Goal: Check status: Check status

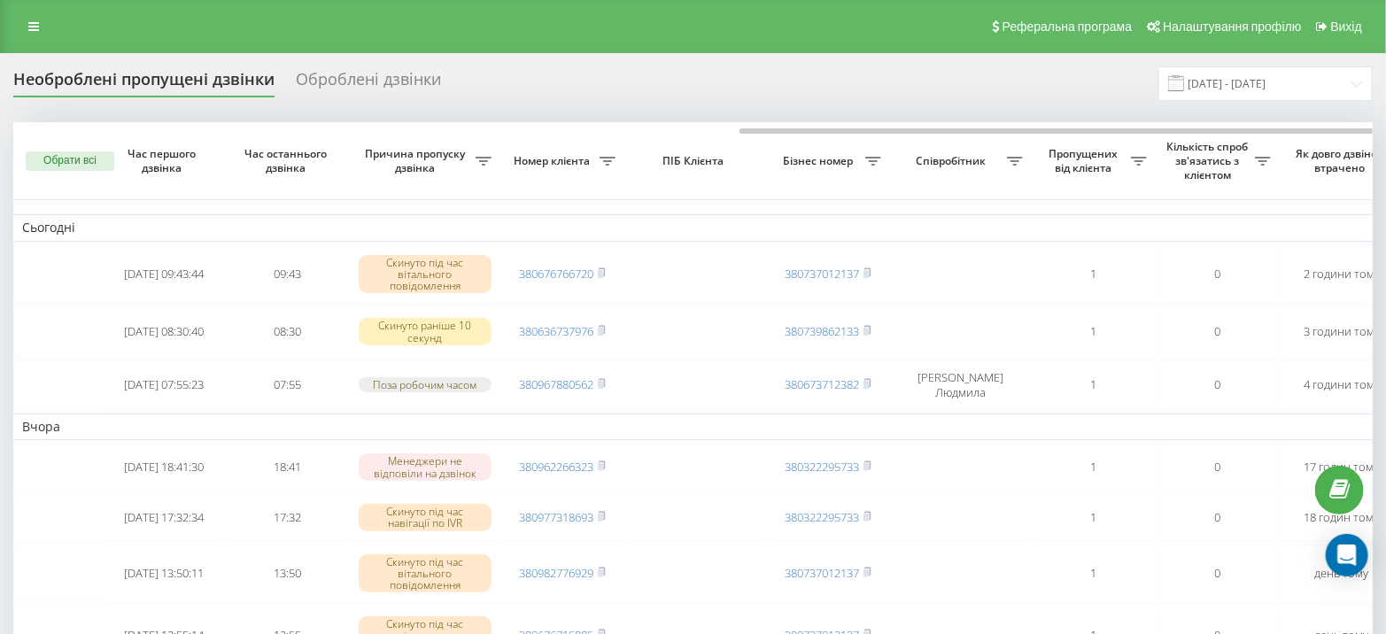
scroll to position [0, 411]
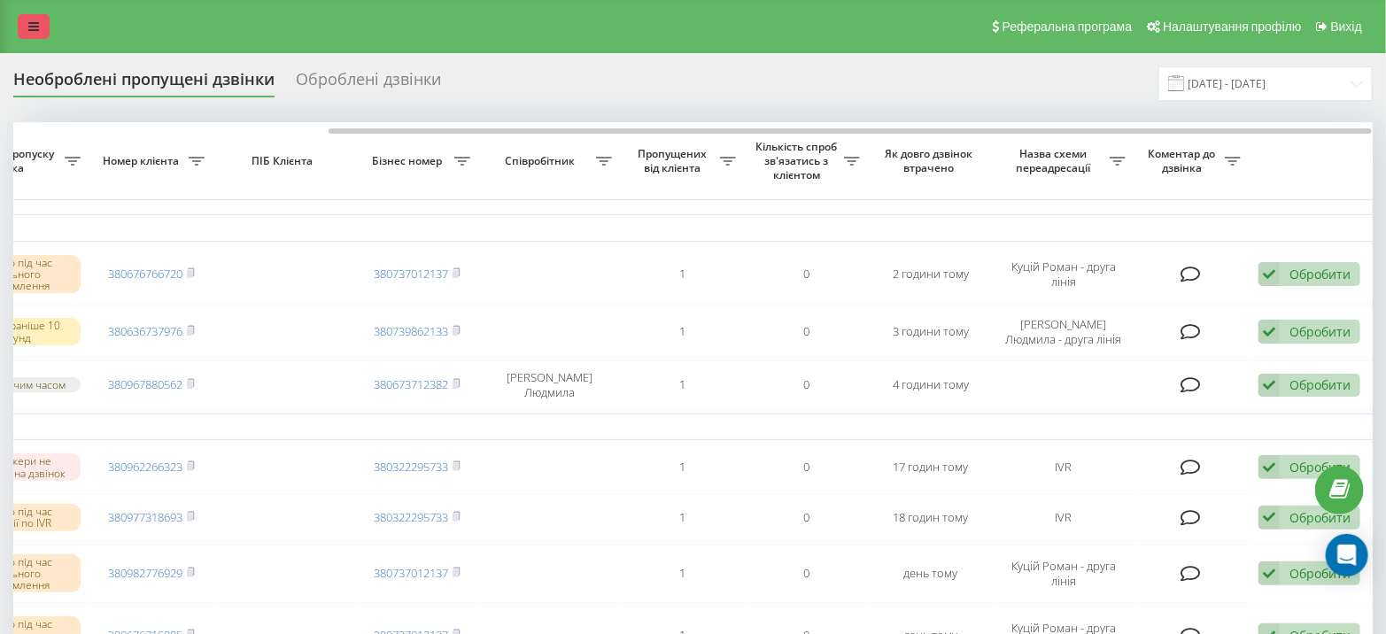
click at [39, 26] on link at bounding box center [34, 26] width 32 height 25
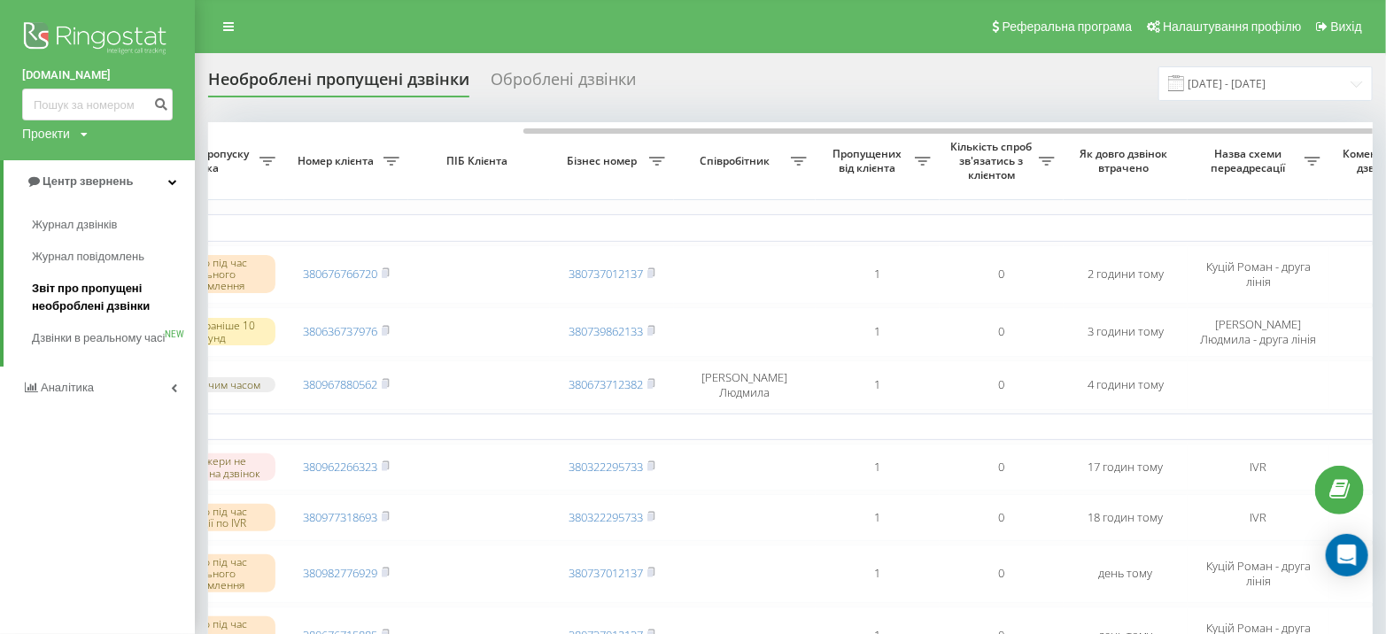
click at [103, 289] on span "Звіт про пропущені необроблені дзвінки" at bounding box center [109, 297] width 154 height 35
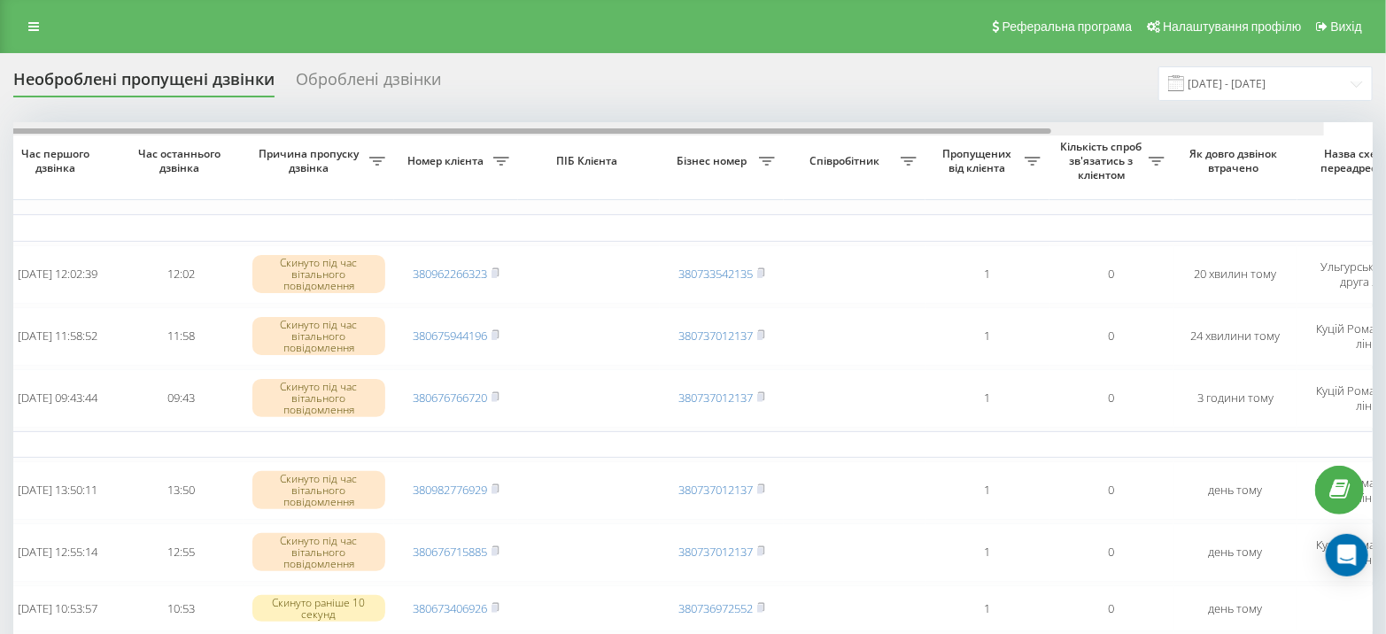
scroll to position [0, 411]
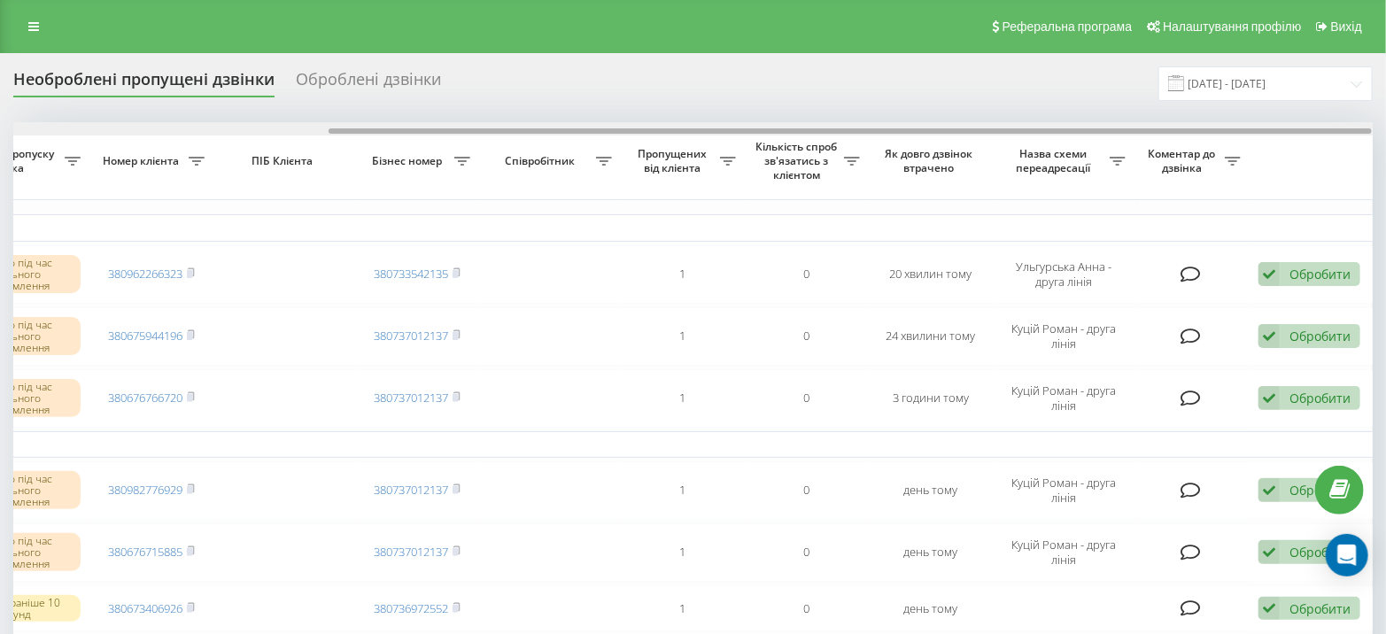
drag, startPoint x: 959, startPoint y: 132, endPoint x: 1399, endPoint y: 128, distance: 439.3
click at [1385, 128] on html "[DOMAIN_NAME] Проекти [DOMAIN_NAME] Центр звернень Журнал дзвінків Журнал повід…" at bounding box center [693, 317] width 1386 height 634
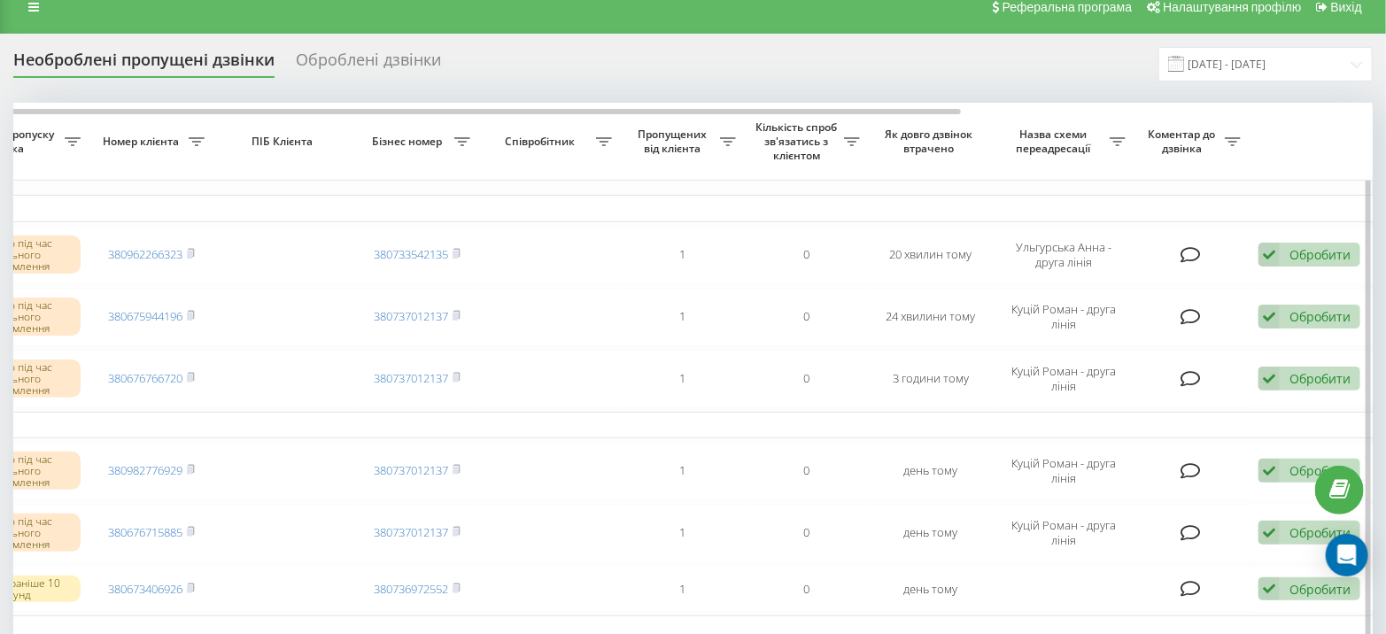
scroll to position [0, 0]
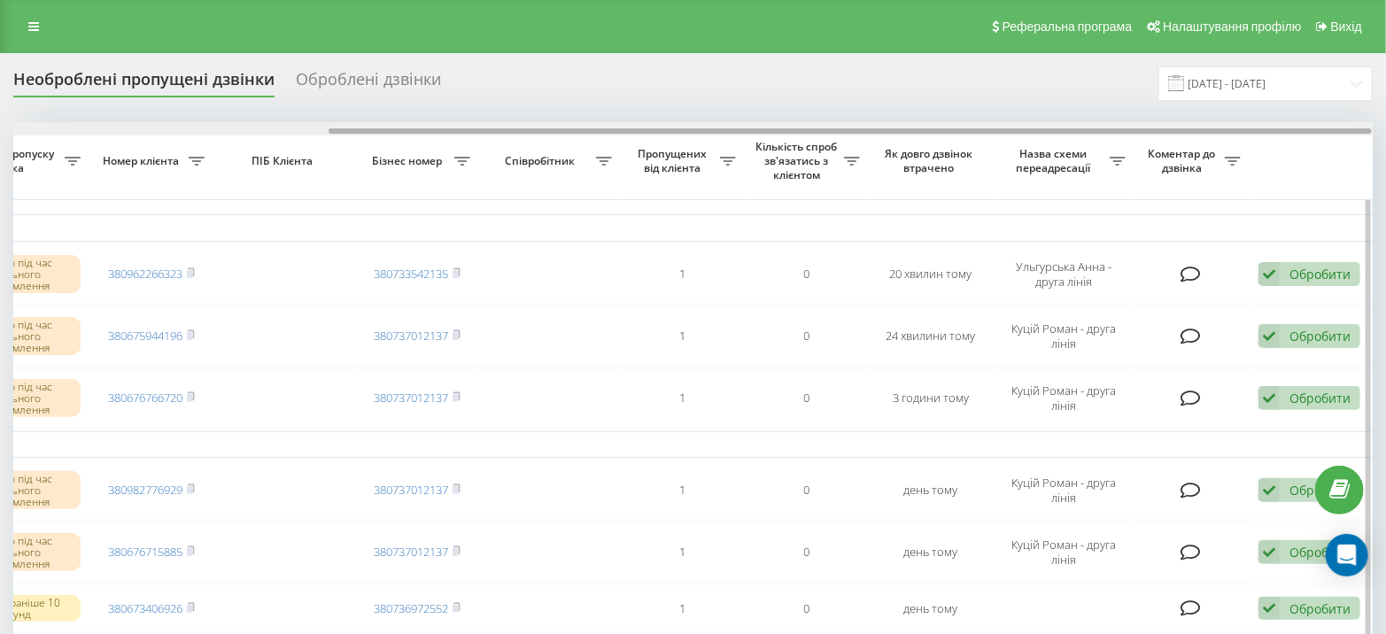
drag, startPoint x: 1037, startPoint y: 128, endPoint x: 1170, endPoint y: 135, distance: 133.0
click at [1170, 135] on div at bounding box center [693, 128] width 1360 height 13
